Goal: Task Accomplishment & Management: Use online tool/utility

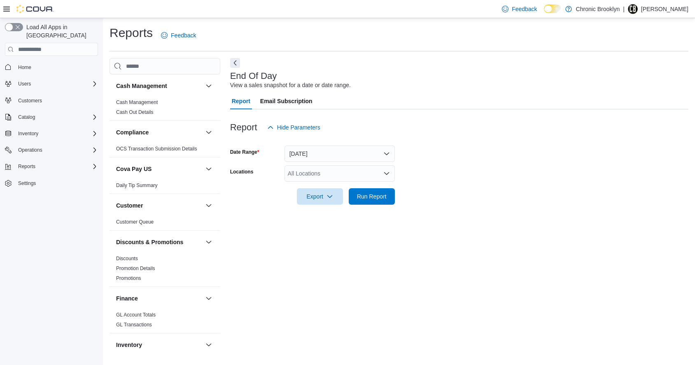
drag, startPoint x: 309, startPoint y: 174, endPoint x: 311, endPoint y: 184, distance: 10.0
click at [310, 174] on div "All Locations" at bounding box center [339, 173] width 110 height 16
drag, startPoint x: 307, startPoint y: 197, endPoint x: 397, endPoint y: 184, distance: 90.7
click at [309, 197] on span "483 3rd Ave" at bounding box center [330, 199] width 57 height 8
click at [407, 177] on form "Date Range Today Locations 483 3rd Ave Combo box. Selected. 483 3rd Ave. Press …" at bounding box center [459, 170] width 458 height 69
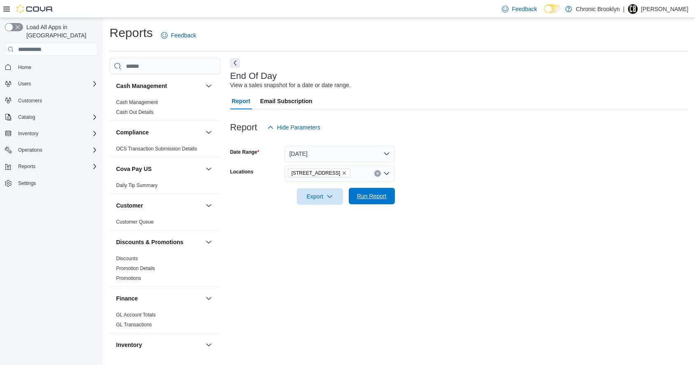
click at [356, 196] on div "Export Run Report" at bounding box center [312, 196] width 165 height 16
click at [363, 195] on span "Run Report" at bounding box center [372, 196] width 30 height 8
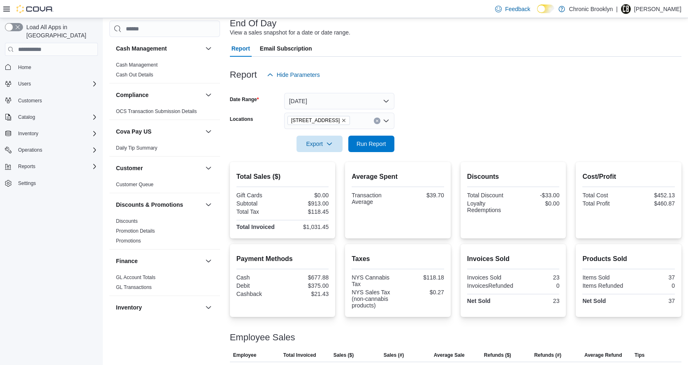
scroll to position [91, 0]
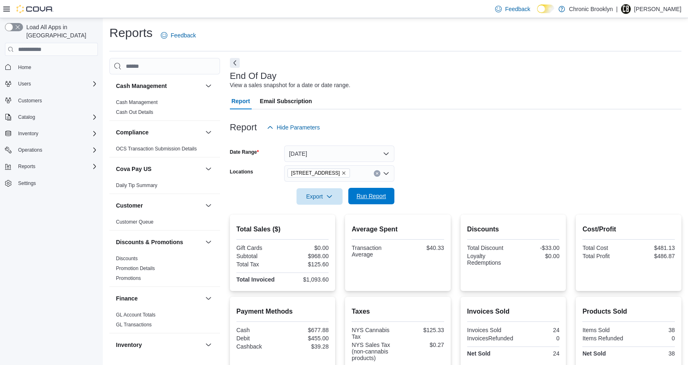
click at [386, 200] on span "Run Report" at bounding box center [372, 196] width 30 height 8
click at [9, 26] on icon "button" at bounding box center [17, 27] width 17 height 7
click at [291, 176] on span "483 3rd Ave" at bounding box center [319, 173] width 56 height 8
click at [356, 145] on div at bounding box center [456, 141] width 452 height 10
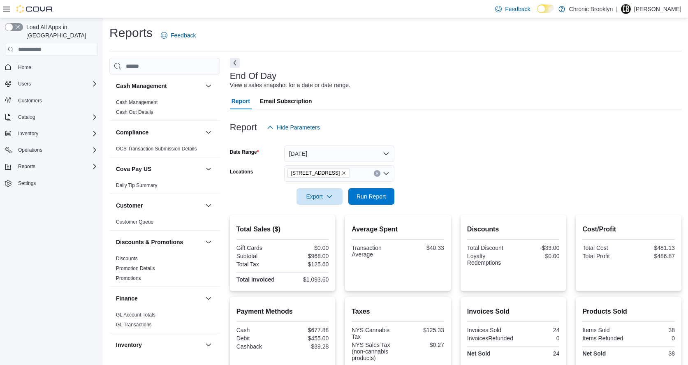
click at [374, 182] on div at bounding box center [382, 173] width 16 height 16
click at [383, 177] on icon "Open list of options" at bounding box center [386, 173] width 7 height 7
drag, startPoint x: 318, startPoint y: 155, endPoint x: 250, endPoint y: 153, distance: 68.3
click at [312, 155] on div "[DATE]" at bounding box center [339, 154] width 110 height 16
drag, startPoint x: 232, startPoint y: 160, endPoint x: 237, endPoint y: 160, distance: 4.5
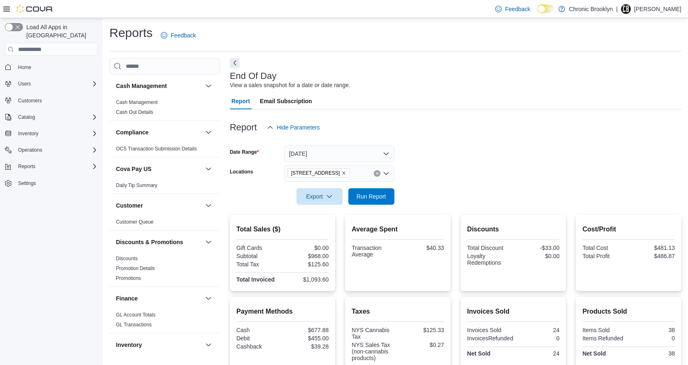
click at [383, 157] on icon at bounding box center [386, 154] width 7 height 7
click at [370, 199] on span "Run Report" at bounding box center [372, 196] width 30 height 8
click at [373, 196] on span "Run Report" at bounding box center [372, 196] width 30 height 8
drag, startPoint x: 379, startPoint y: 200, endPoint x: 536, endPoint y: 155, distance: 163.2
click at [379, 200] on span "Run Report" at bounding box center [372, 197] width 30 height 8
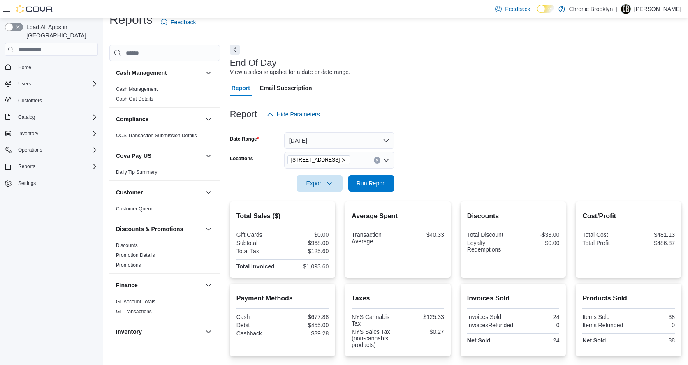
scroll to position [91, 0]
